Goal: Transaction & Acquisition: Book appointment/travel/reservation

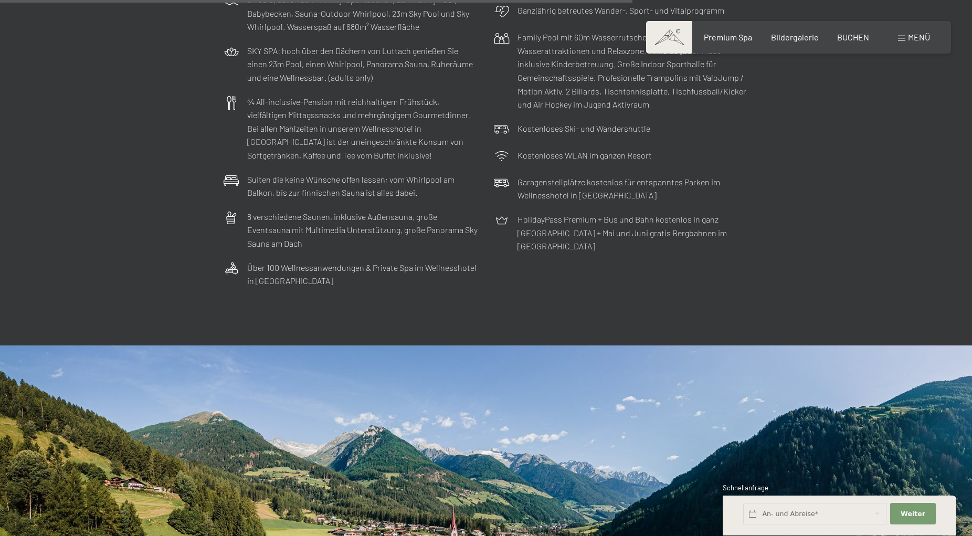
scroll to position [3534, 0]
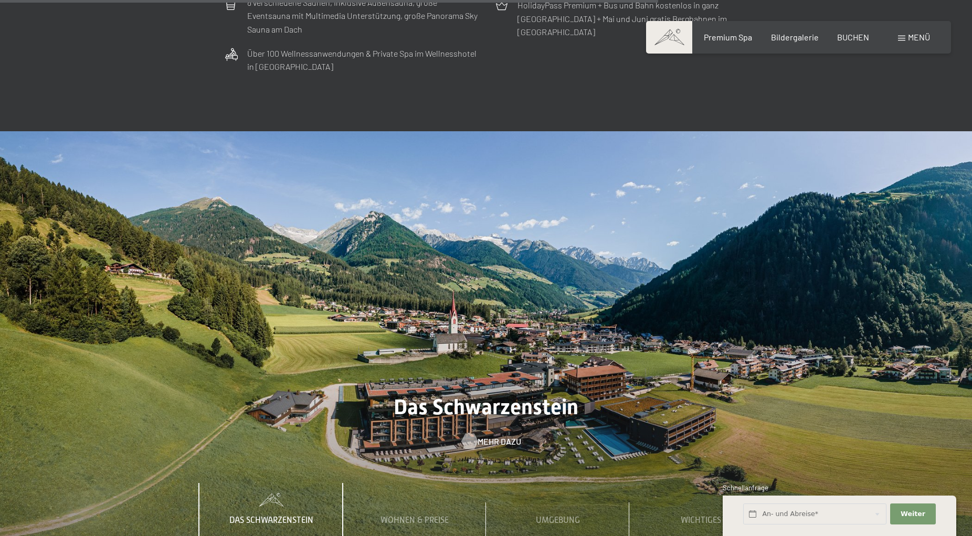
click at [469, 434] on div at bounding box center [469, 442] width 9 height 16
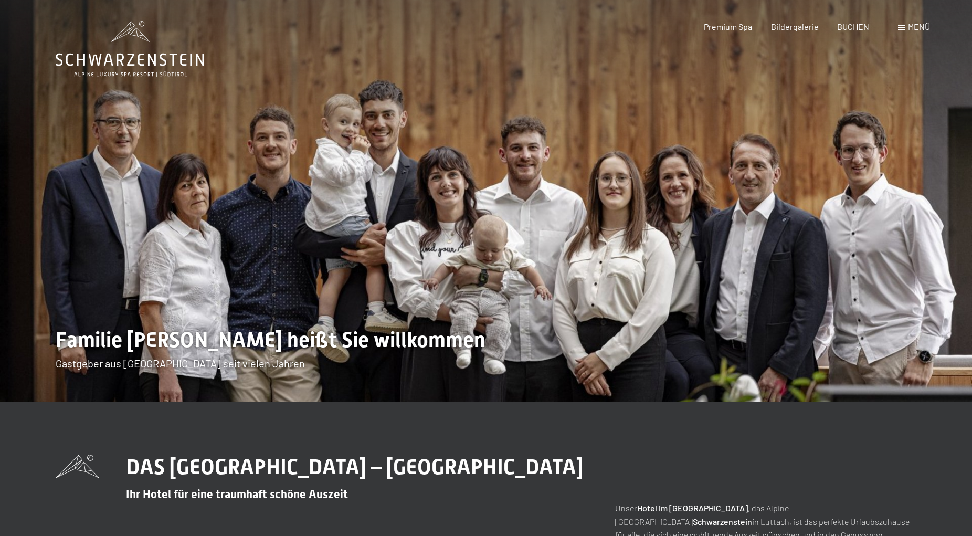
click at [916, 26] on span "Menü" at bounding box center [919, 27] width 22 height 10
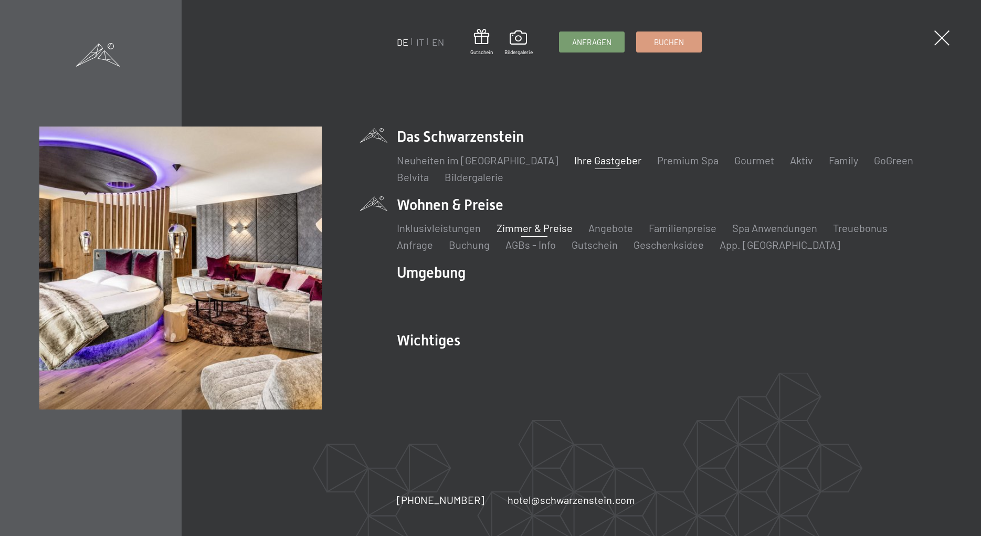
click at [536, 226] on link "Zimmer & Preise" at bounding box center [535, 228] width 76 height 13
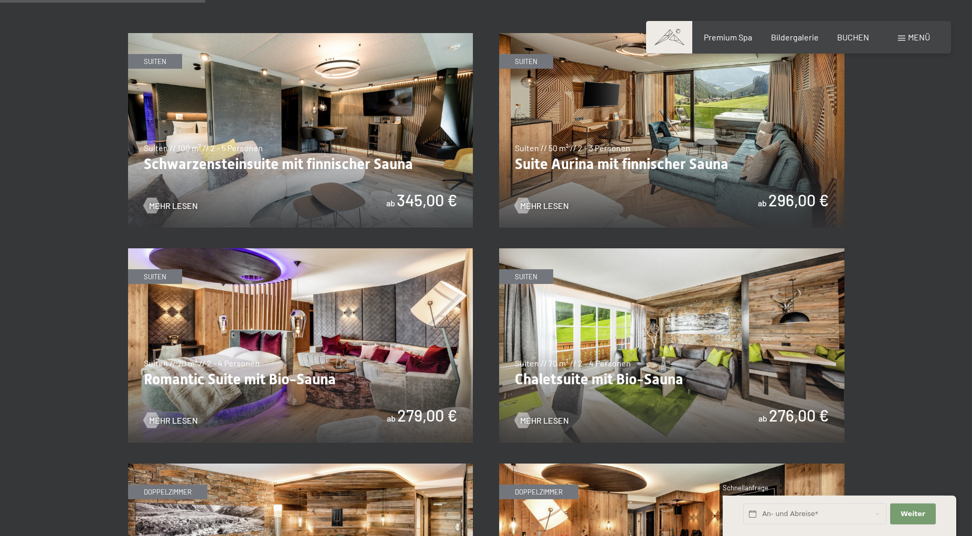
scroll to position [642, 0]
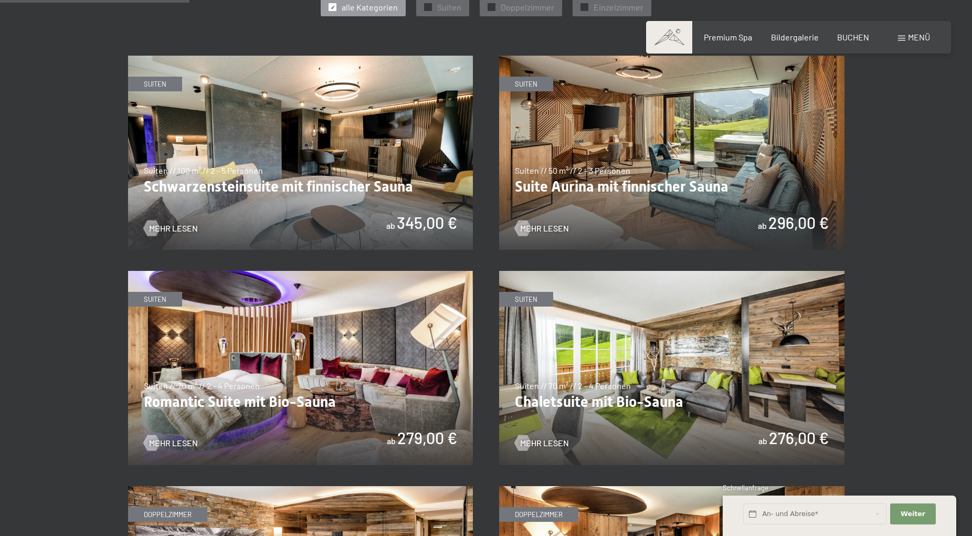
click at [626, 184] on img at bounding box center [671, 153] width 345 height 194
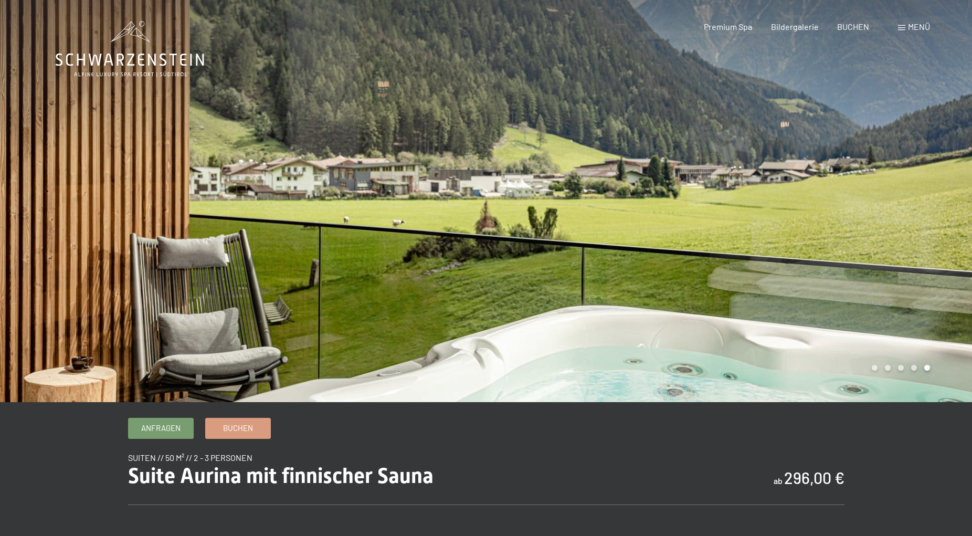
click at [921, 27] on span "Menü" at bounding box center [919, 27] width 22 height 10
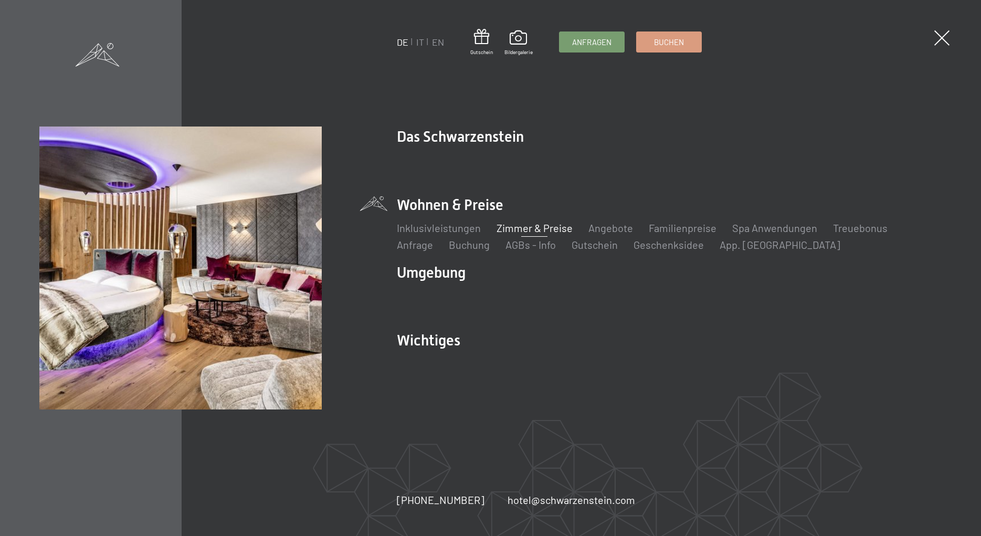
click at [547, 226] on link "Zimmer & Preise" at bounding box center [535, 228] width 76 height 13
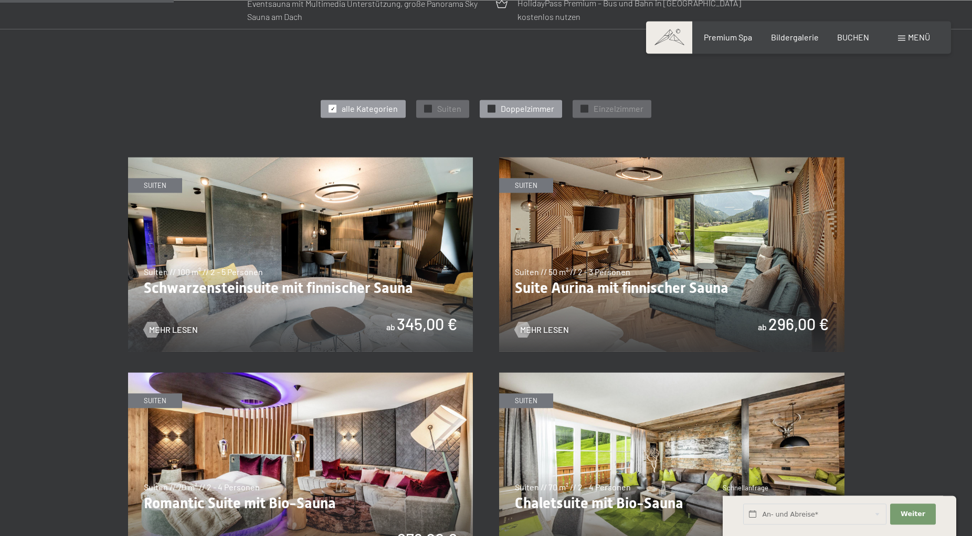
scroll to position [589, 0]
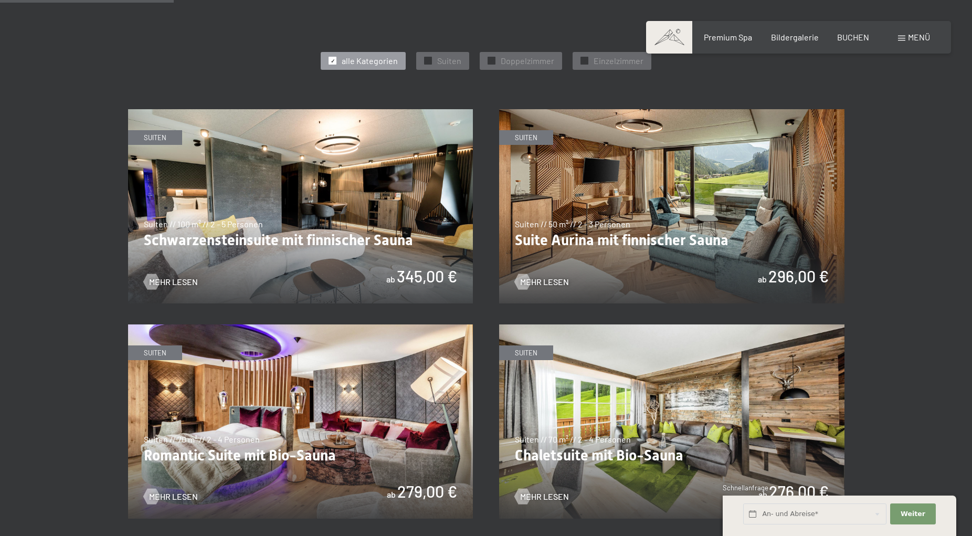
click at [312, 239] on img at bounding box center [300, 206] width 345 height 194
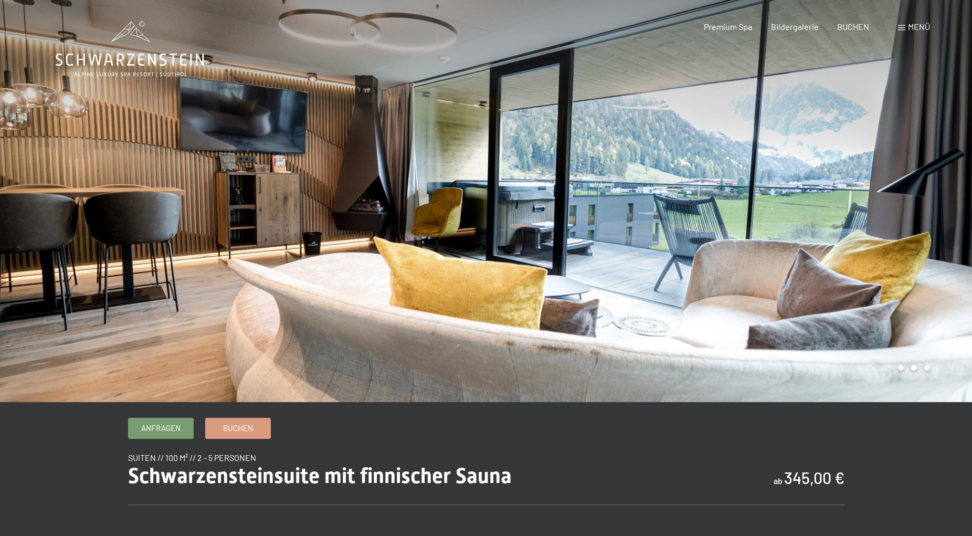
click at [960, 209] on div at bounding box center [729, 201] width 486 height 402
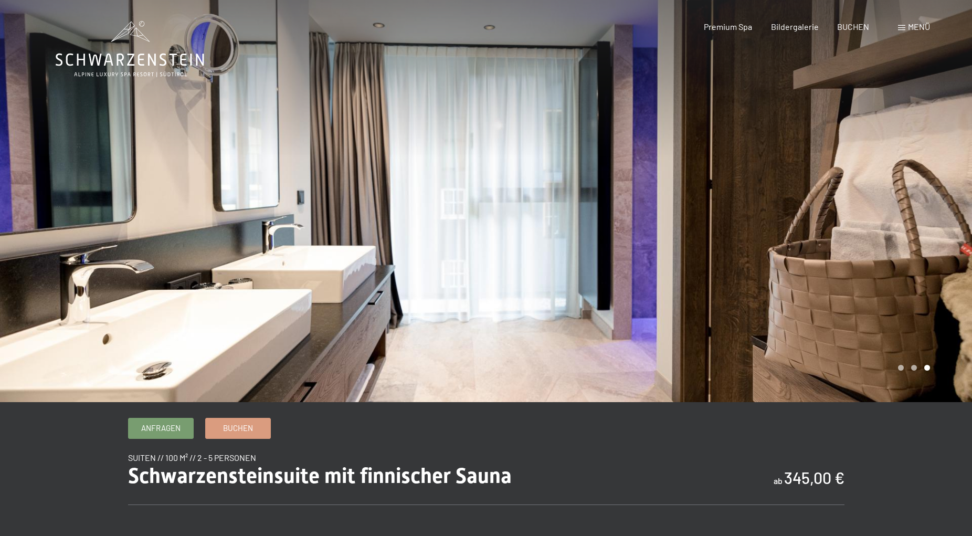
click at [958, 209] on div at bounding box center [729, 201] width 486 height 402
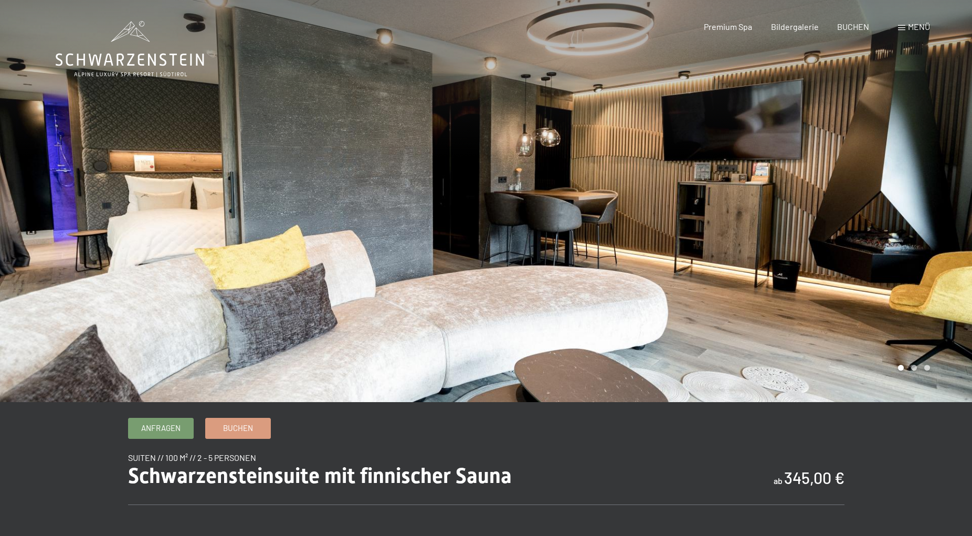
click at [958, 209] on div at bounding box center [729, 201] width 486 height 402
